Goal: Task Accomplishment & Management: Manage account settings

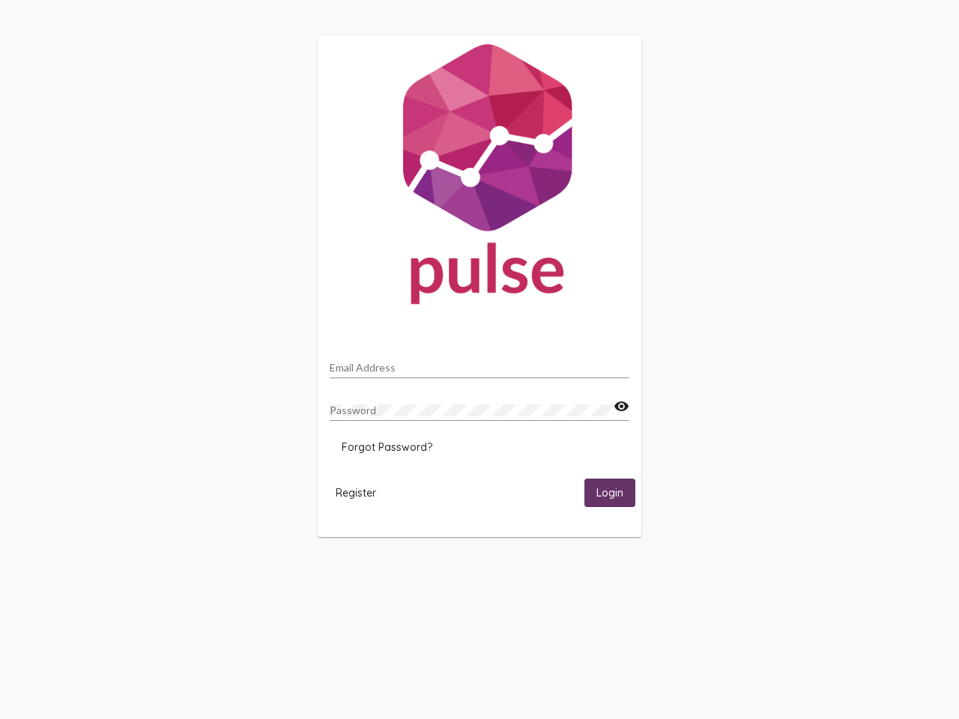
click at [479, 363] on input "Email Address" at bounding box center [480, 368] width 300 height 12
click at [621, 407] on mat-icon "visibility" at bounding box center [621, 407] width 16 height 18
click at [386, 447] on span "Forgot Password?" at bounding box center [387, 446] width 91 height 13
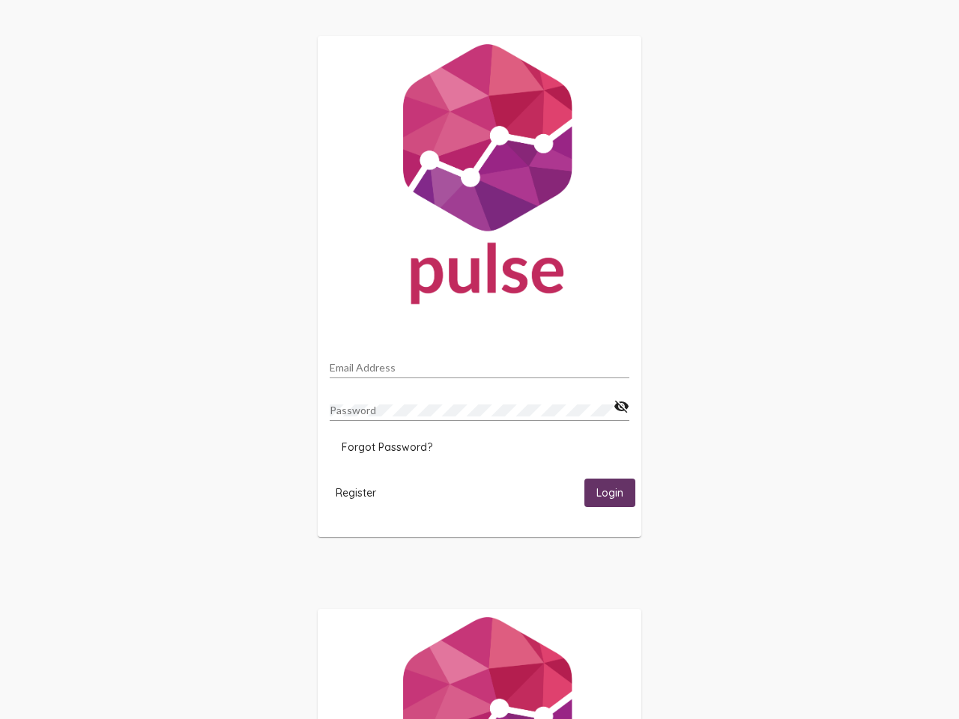
click at [356, 492] on html "Email Address Password visibility_off Forgot Password? Register Login" at bounding box center [479, 485] width 959 height 970
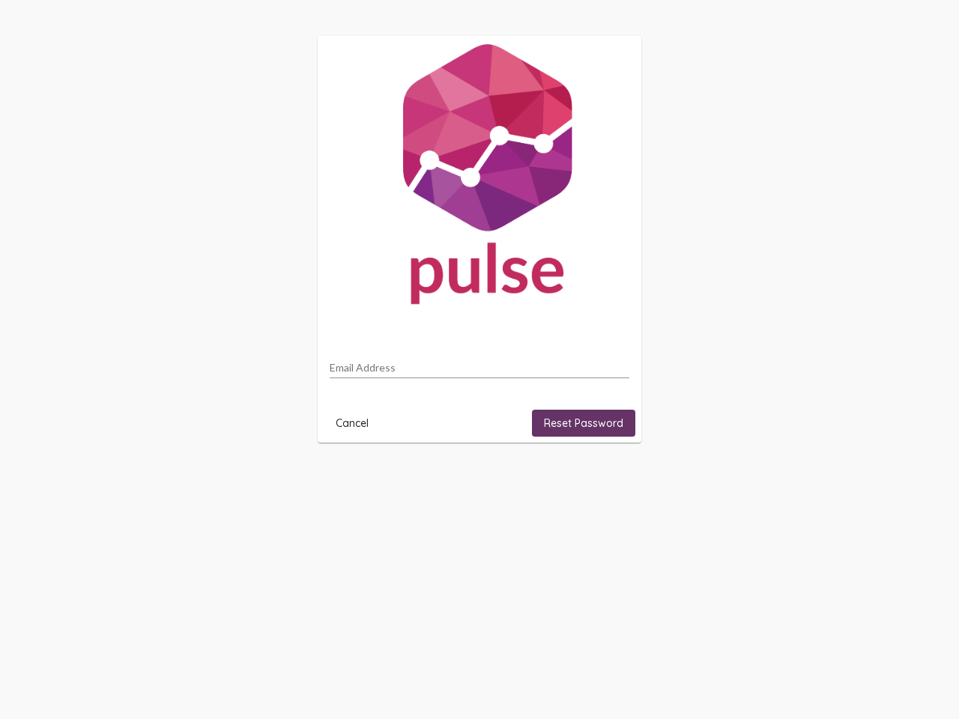
click at [610, 479] on html "Email Address Cancel Reset Password" at bounding box center [479, 239] width 959 height 479
